Goal: Contribute content

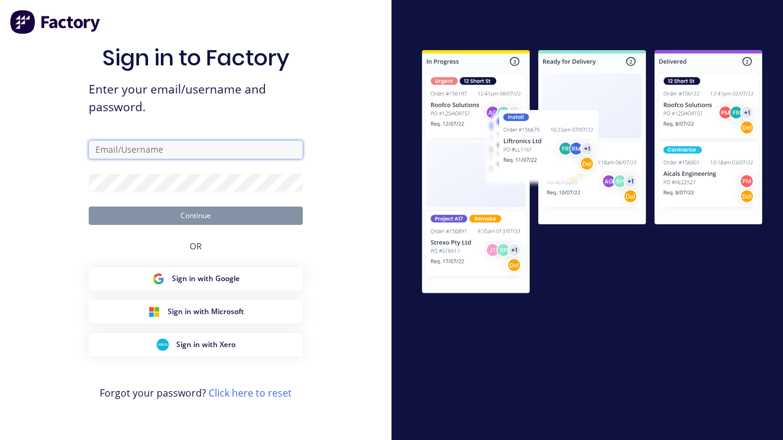
click at [196, 149] on input "text" at bounding box center [196, 150] width 214 height 18
type input "[PERSON_NAME][EMAIL_ADDRESS][DOMAIN_NAME]"
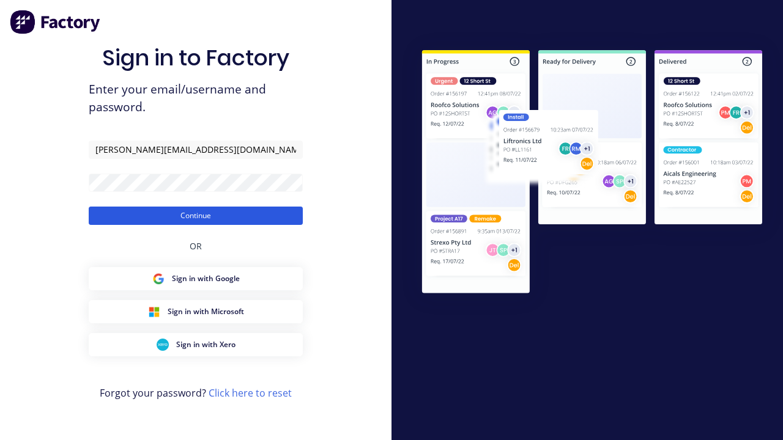
click at [196, 215] on button "Continue" at bounding box center [196, 216] width 214 height 18
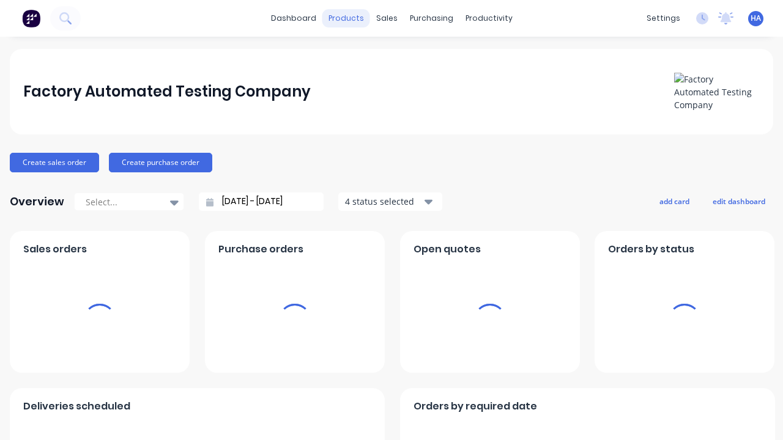
click at [347, 18] on div "products" at bounding box center [346, 18] width 48 height 18
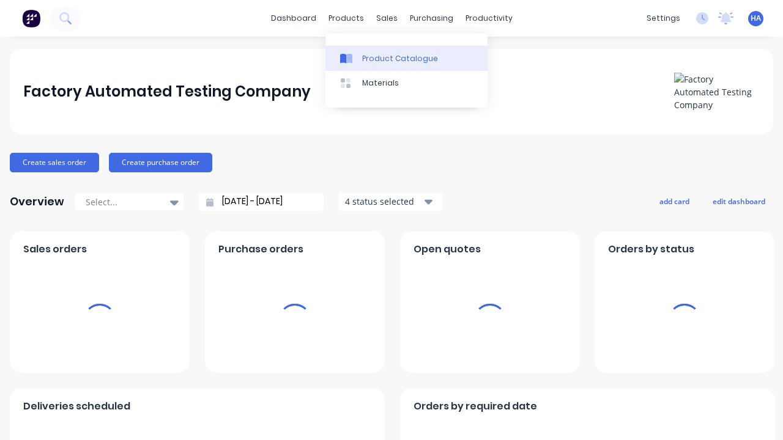
click at [406, 58] on div "Product Catalogue" at bounding box center [400, 58] width 76 height 11
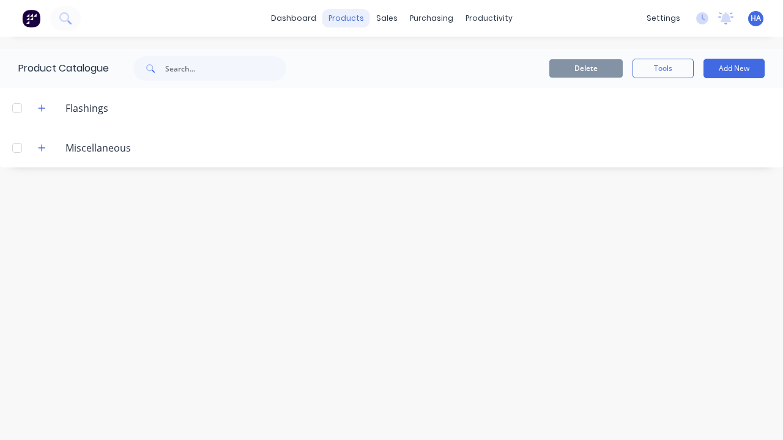
click at [347, 18] on div "products" at bounding box center [346, 18] width 48 height 18
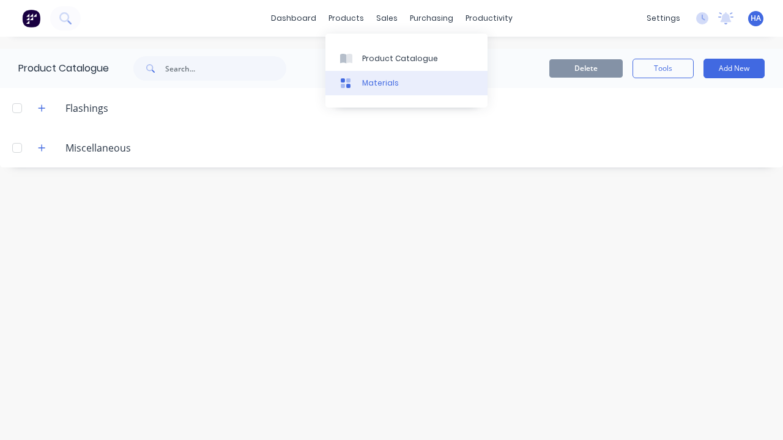
click at [406, 83] on link "Materials" at bounding box center [406, 83] width 162 height 24
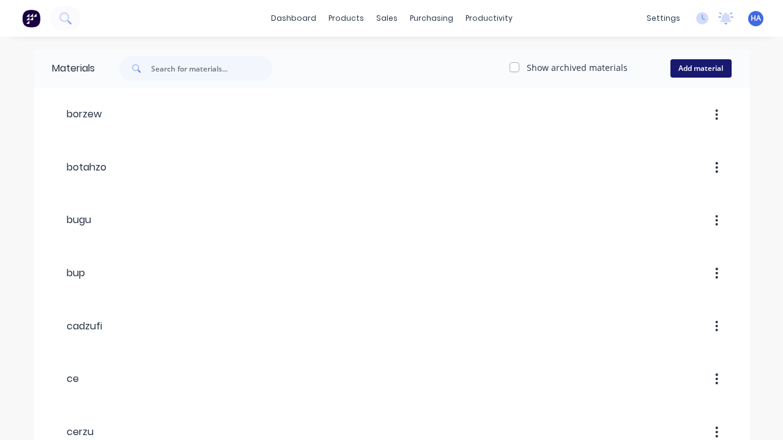
click at [700, 68] on button "Add material" at bounding box center [700, 68] width 61 height 18
